Goal: Information Seeking & Learning: Check status

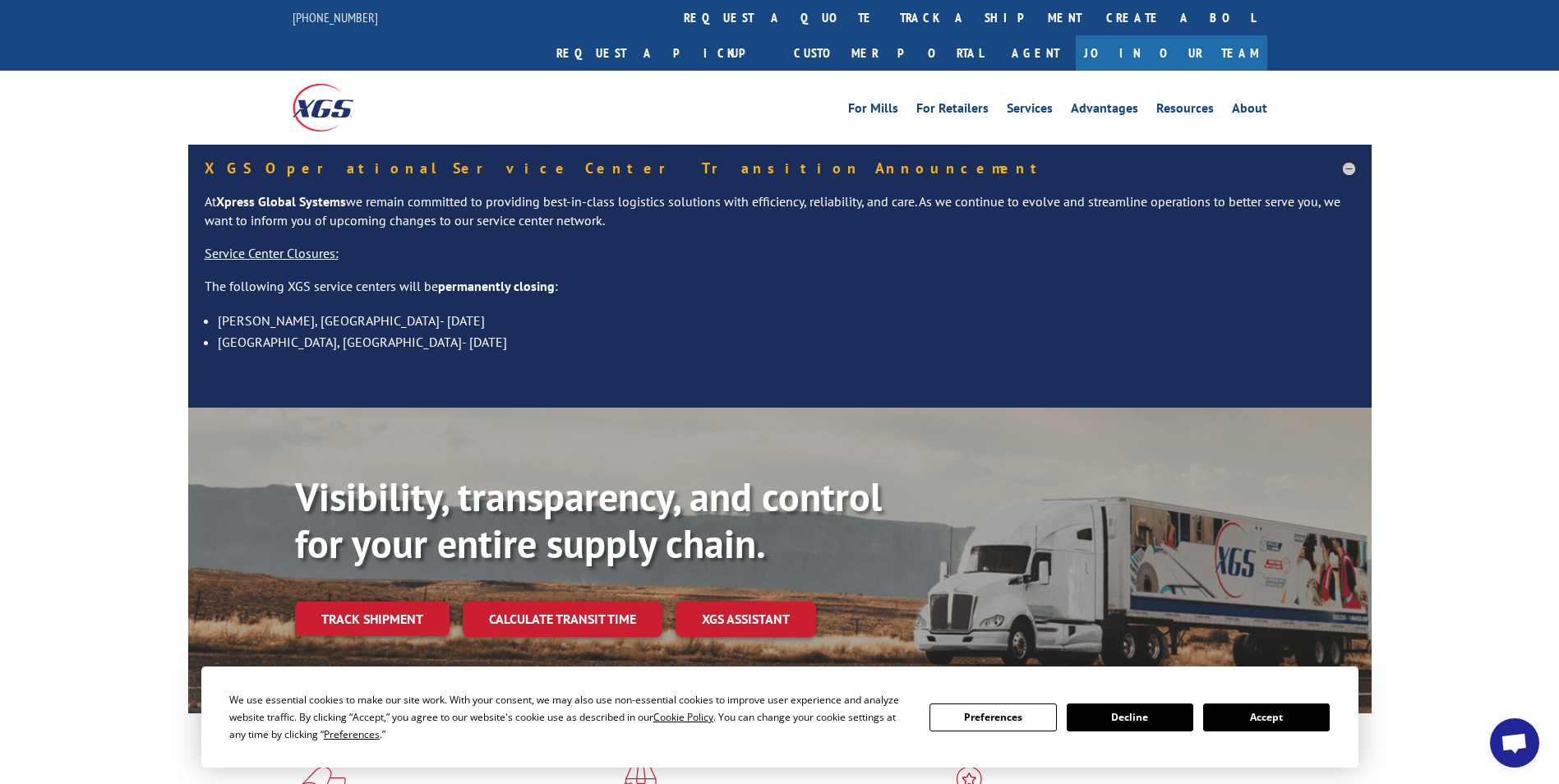
click at [1279, 716] on button "Accept" at bounding box center [1267, 717] width 127 height 28
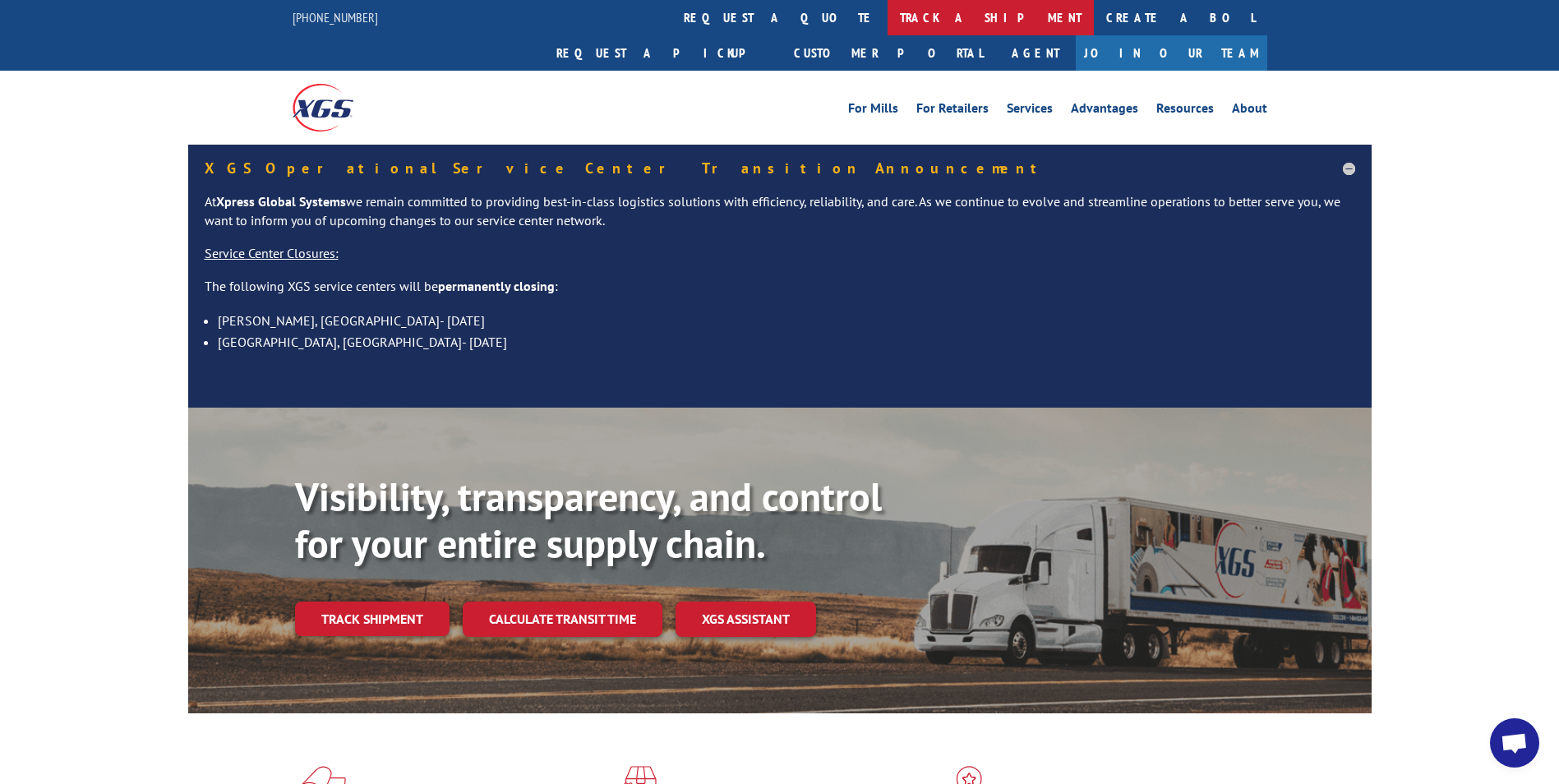
click at [888, 14] on link "track a shipment" at bounding box center [991, 17] width 206 height 35
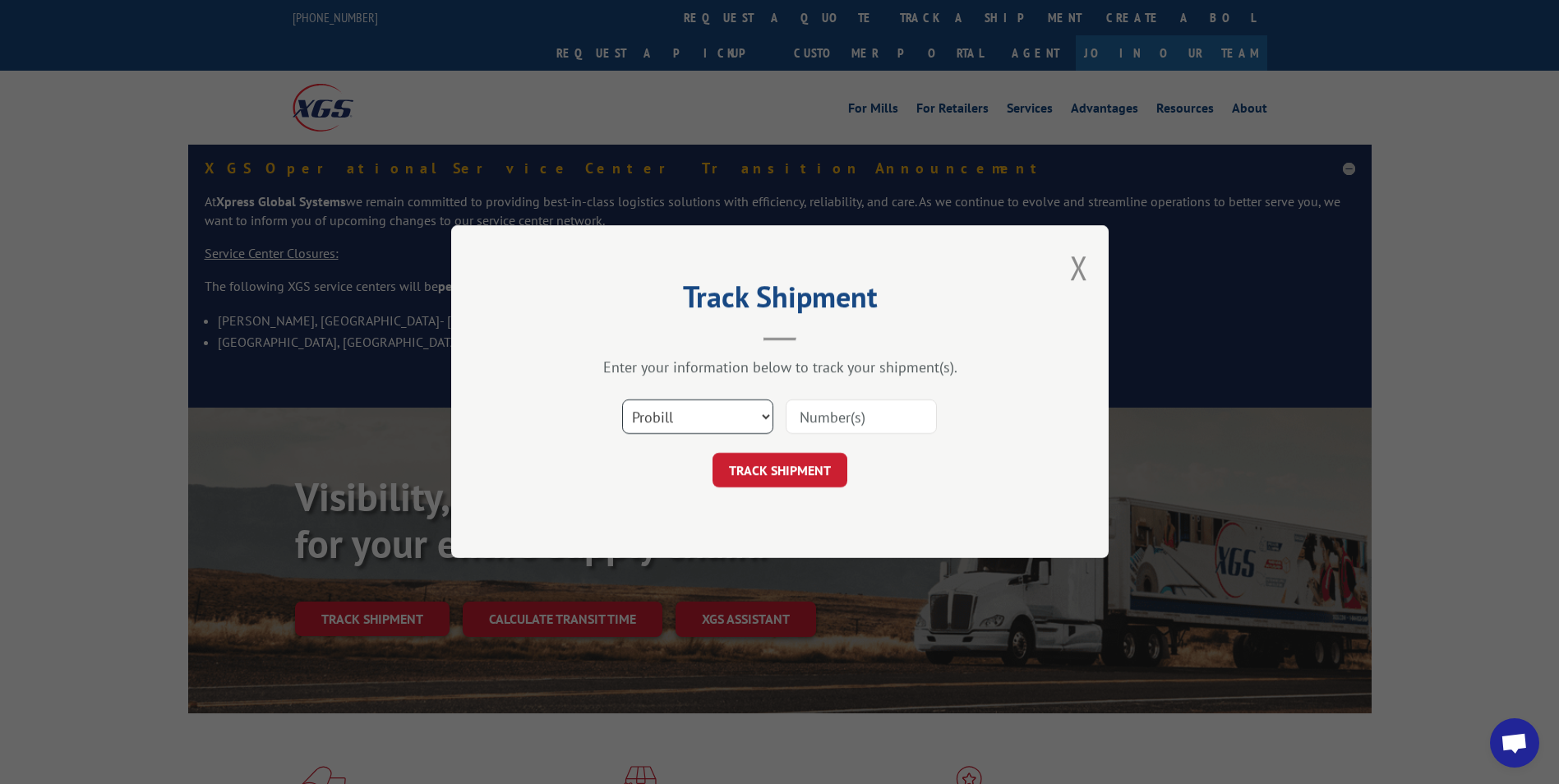
click at [699, 420] on select "Select category... Probill BOL PO" at bounding box center [698, 418] width 152 height 34
select select "bol"
click at [622, 401] on select "Select category... Probill BOL PO" at bounding box center [698, 418] width 152 height 34
click at [860, 422] on input at bounding box center [861, 418] width 152 height 34
paste input "5090277"
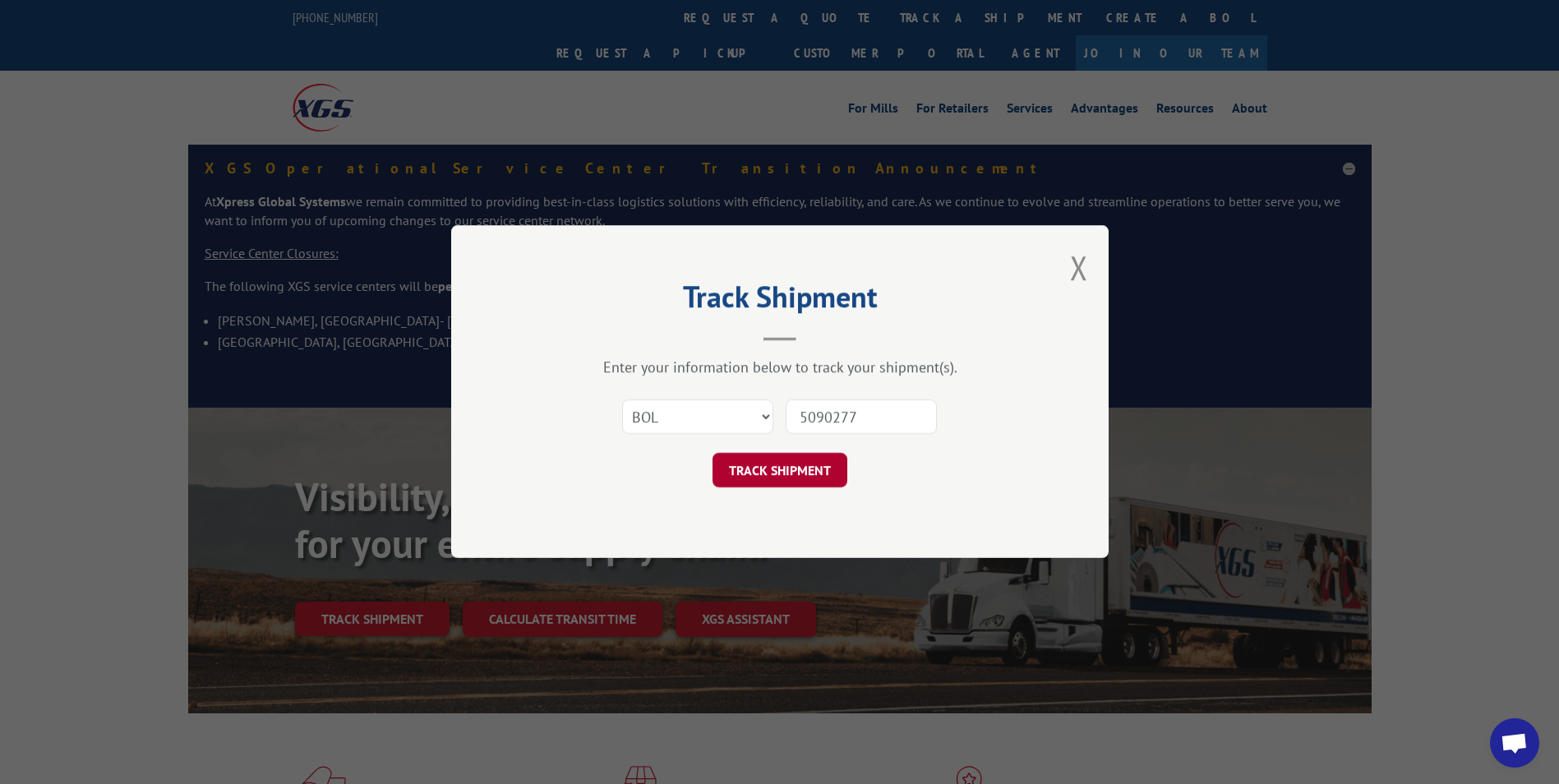
type input "5090277"
click at [787, 478] on button "TRACK SHIPMENT" at bounding box center [779, 471] width 134 height 34
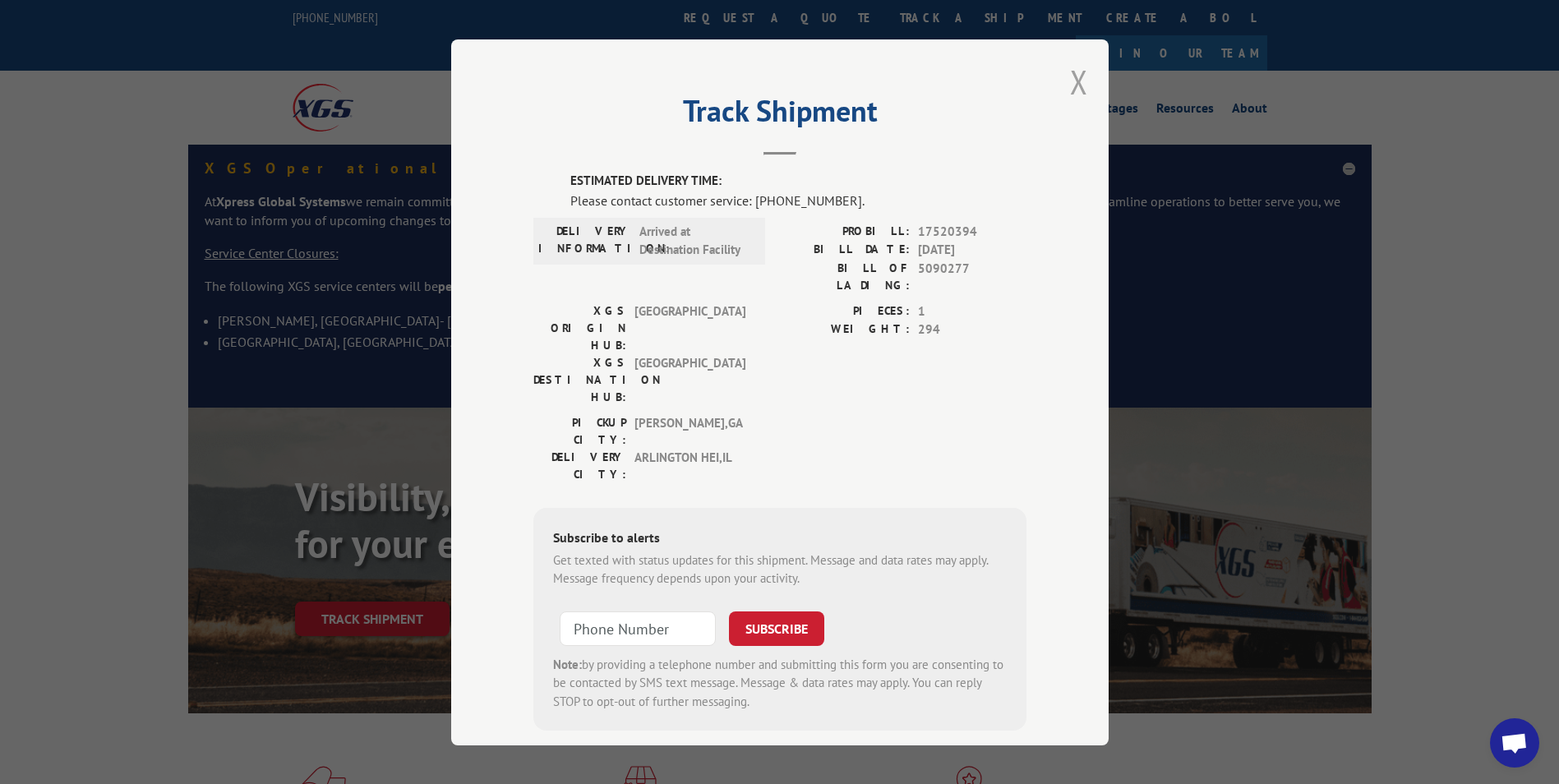
click at [1070, 74] on button "Close modal" at bounding box center [1079, 81] width 18 height 44
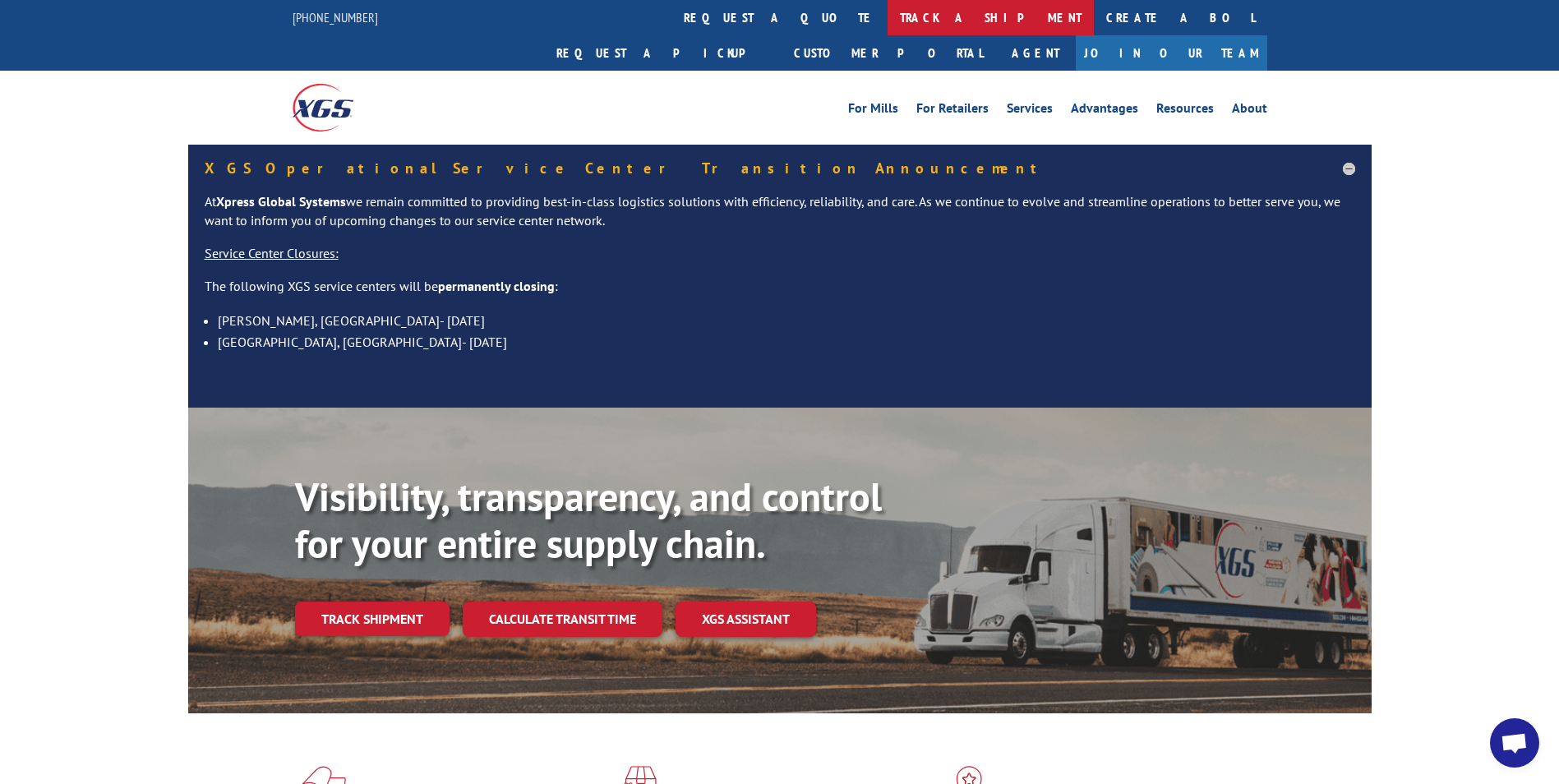
click at [888, 16] on link "track a shipment" at bounding box center [991, 17] width 206 height 35
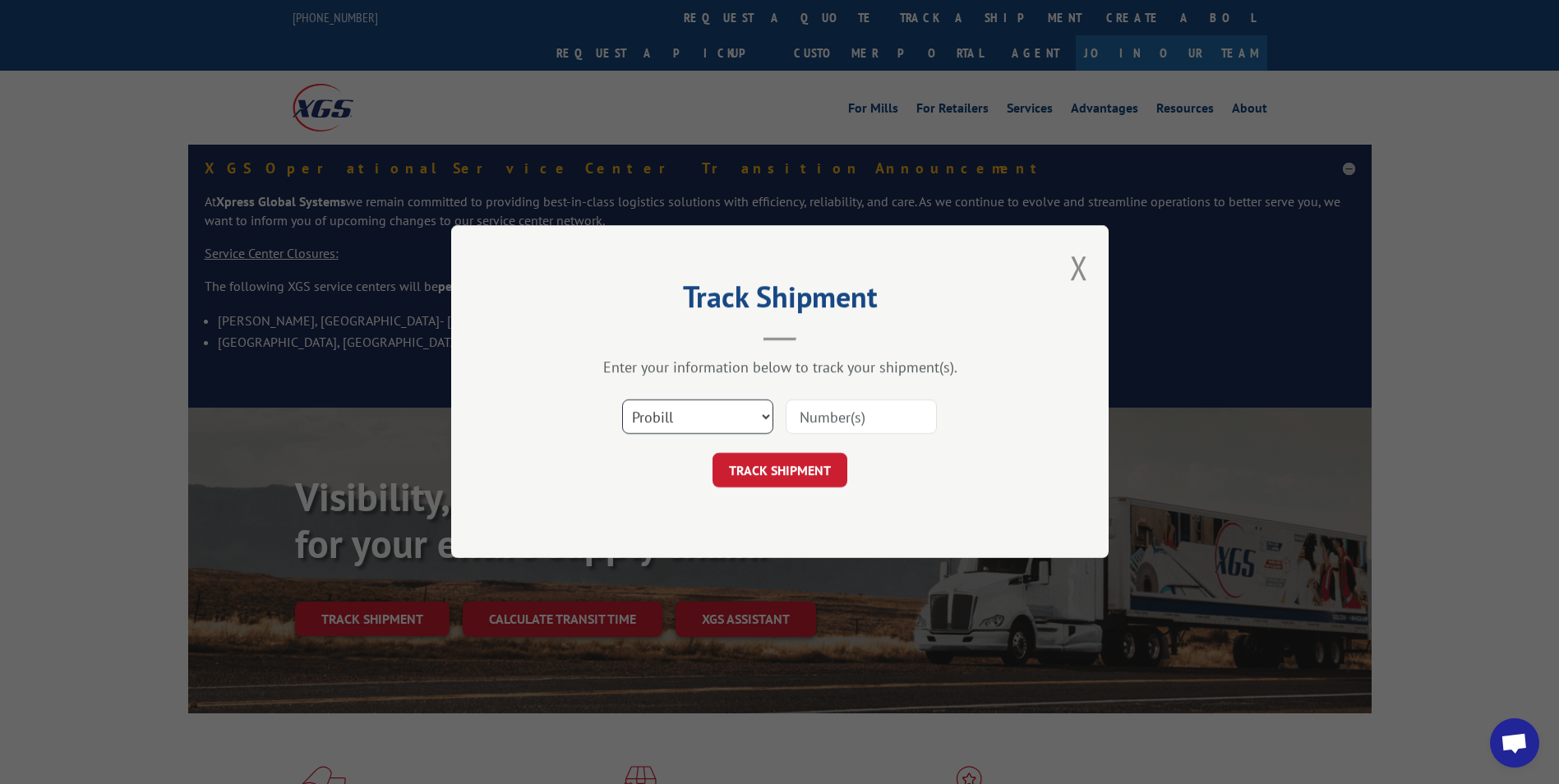
click at [705, 419] on select "Select category... Probill BOL PO" at bounding box center [698, 418] width 152 height 34
select select "bol"
click at [622, 401] on select "Select category... Probill BOL PO" at bounding box center [698, 418] width 152 height 34
click at [864, 409] on input at bounding box center [861, 418] width 152 height 34
paste input "6004402"
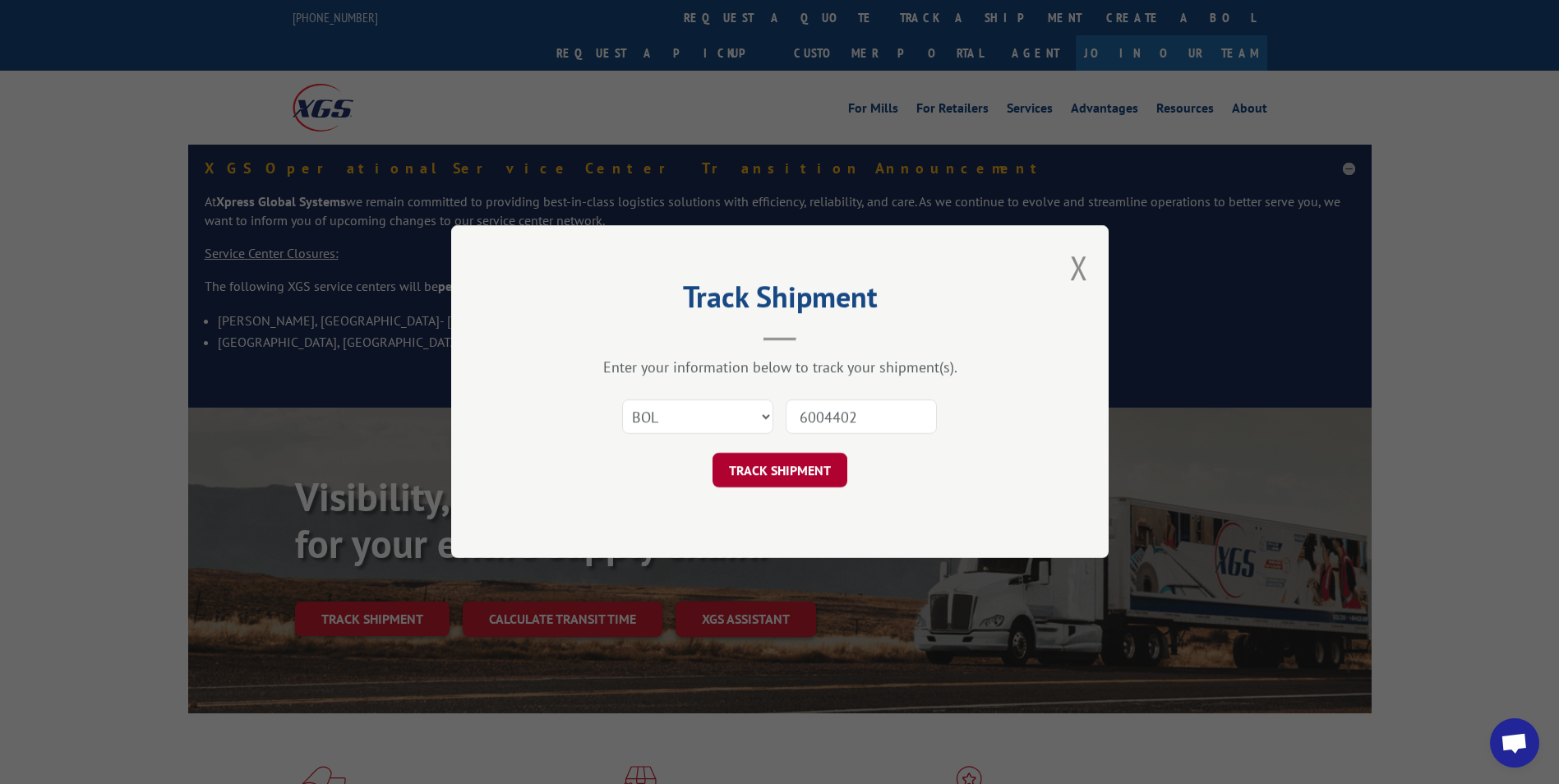
type input "6004402"
click at [775, 465] on button "TRACK SHIPMENT" at bounding box center [779, 471] width 134 height 34
